Goal: Task Accomplishment & Management: Use online tool/utility

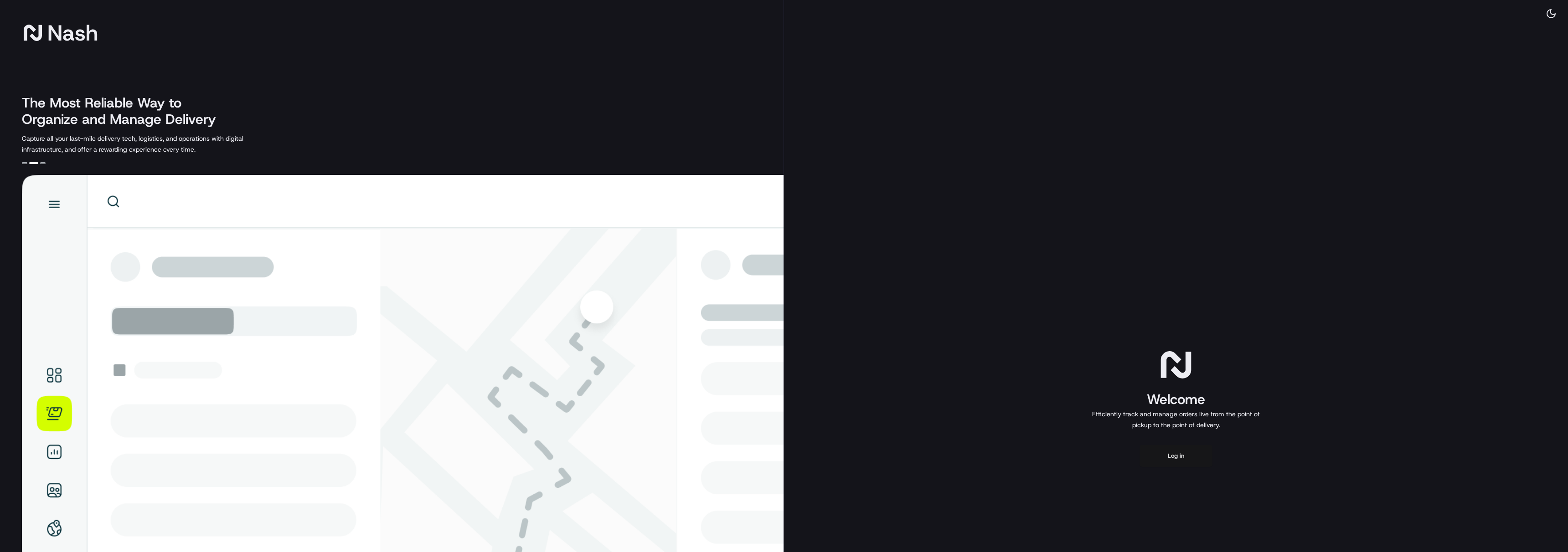
click at [1186, 451] on button "Log in" at bounding box center [1176, 456] width 73 height 22
